Goal: Navigation & Orientation: Understand site structure

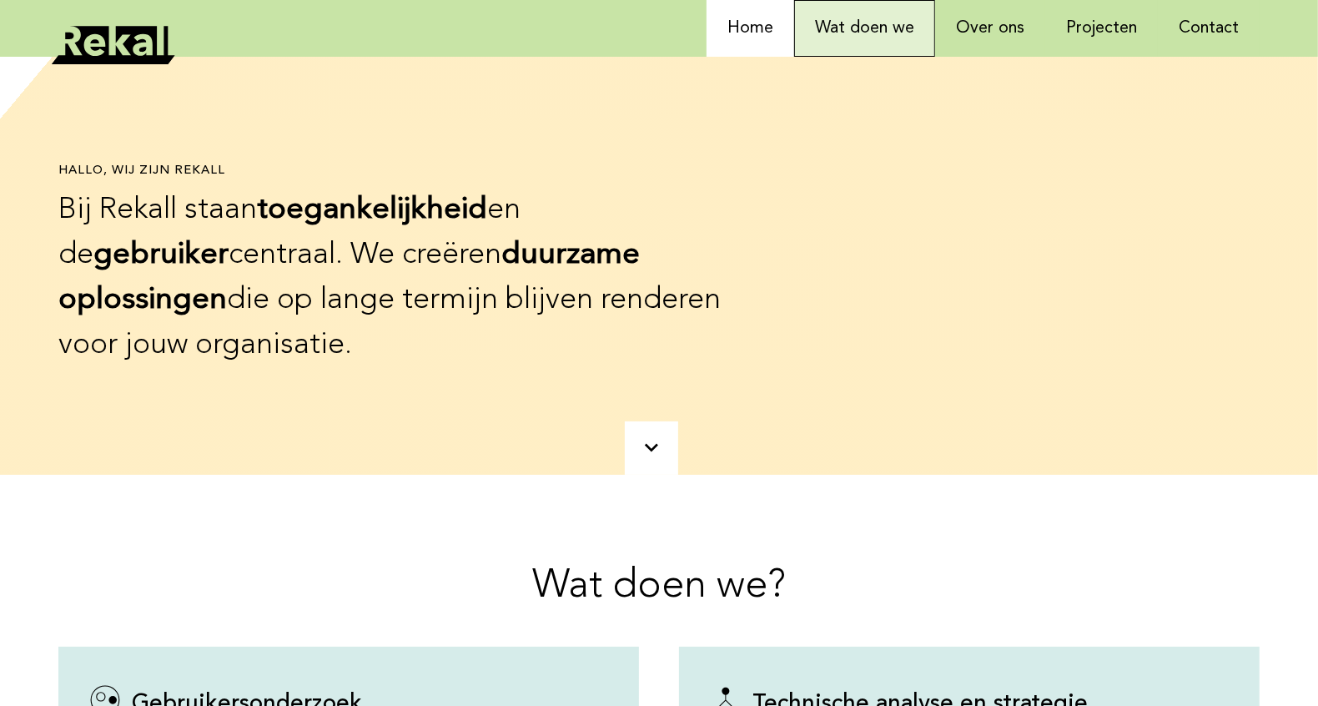
click at [881, 39] on link "Wat doen we" at bounding box center [864, 28] width 141 height 57
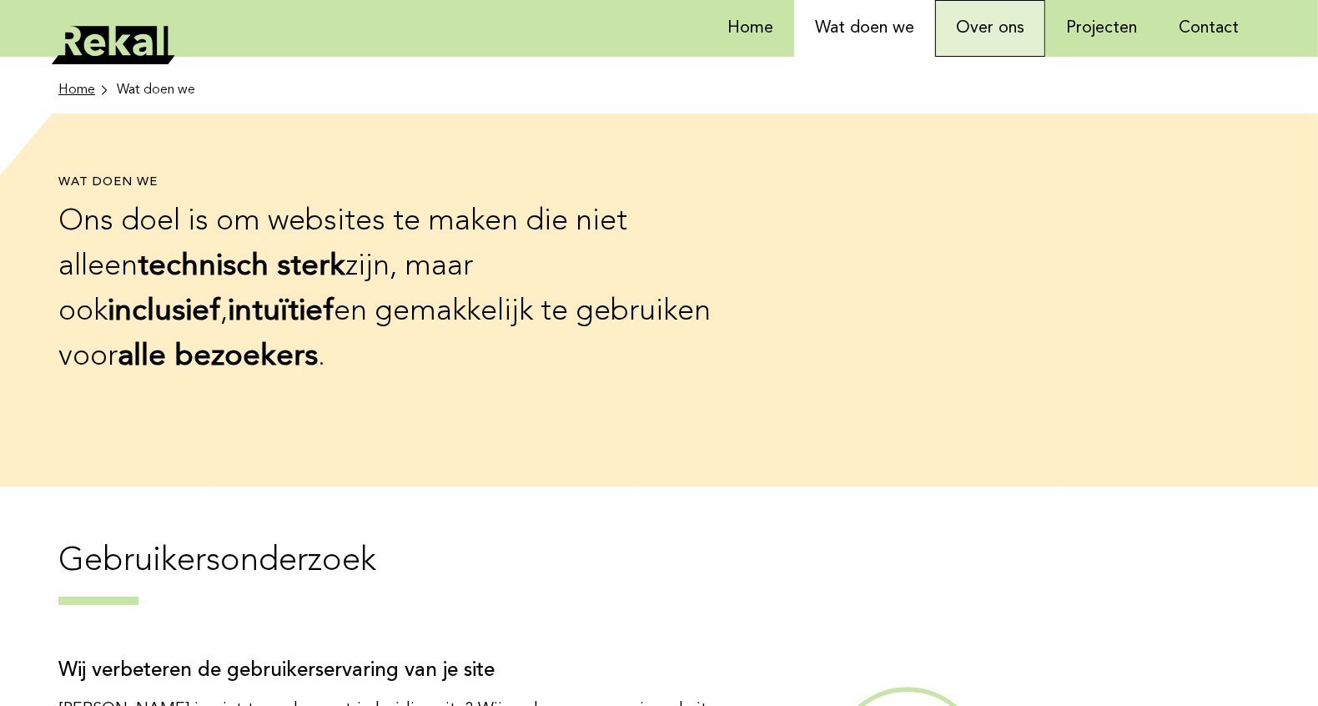
click at [1002, 34] on link "Over ons" at bounding box center [990, 28] width 110 height 57
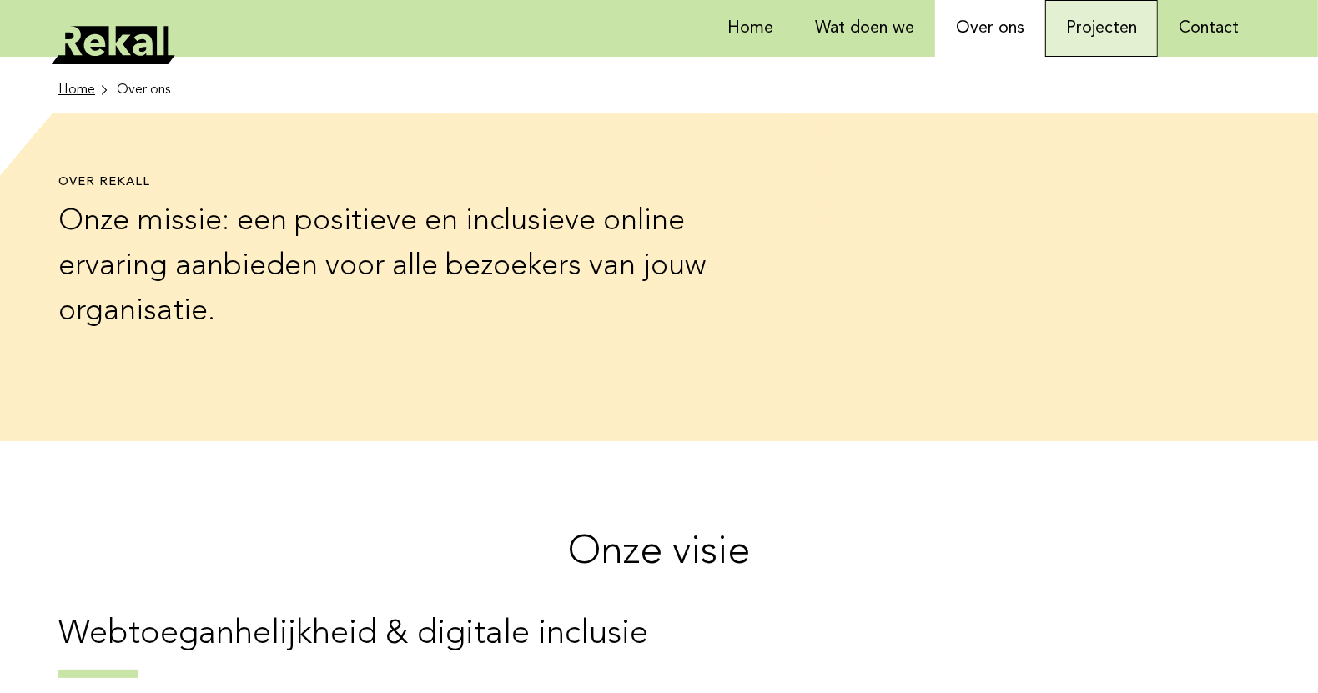
click at [1126, 37] on link "Projecten" at bounding box center [1101, 28] width 113 height 57
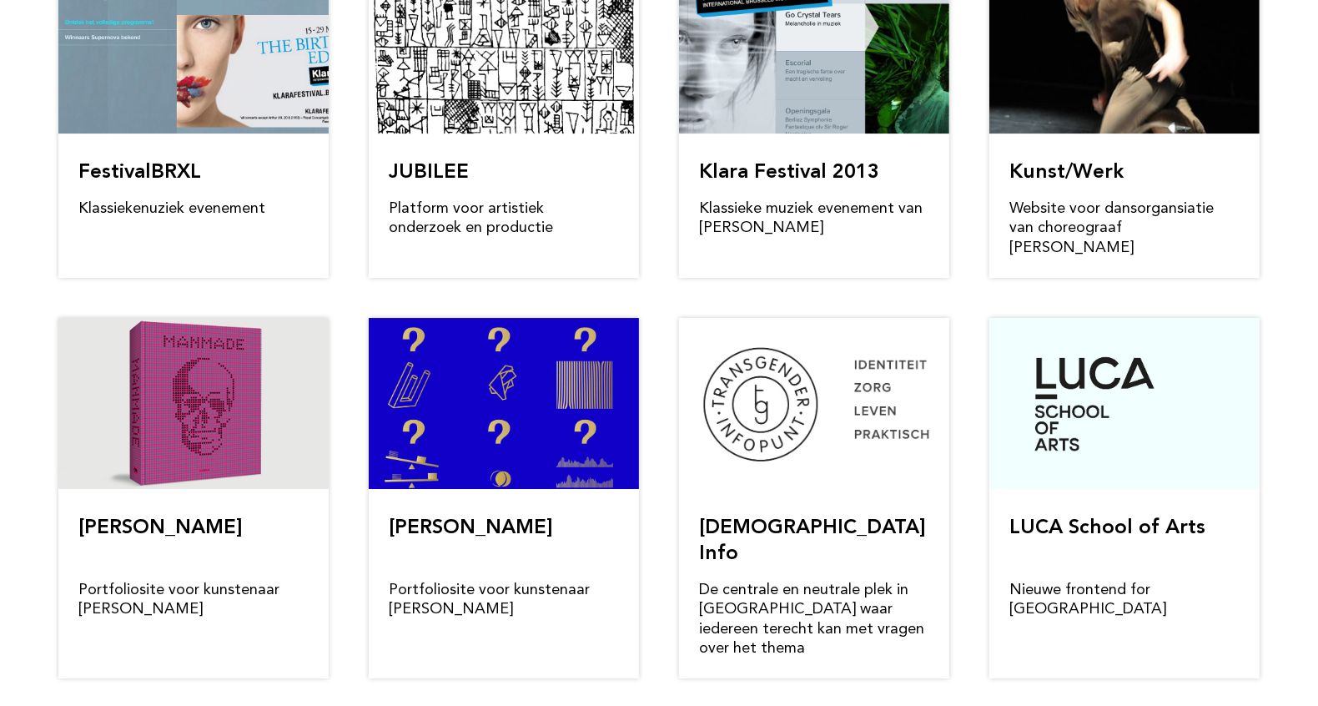
scroll to position [4921, 0]
